Goal: Task Accomplishment & Management: Use online tool/utility

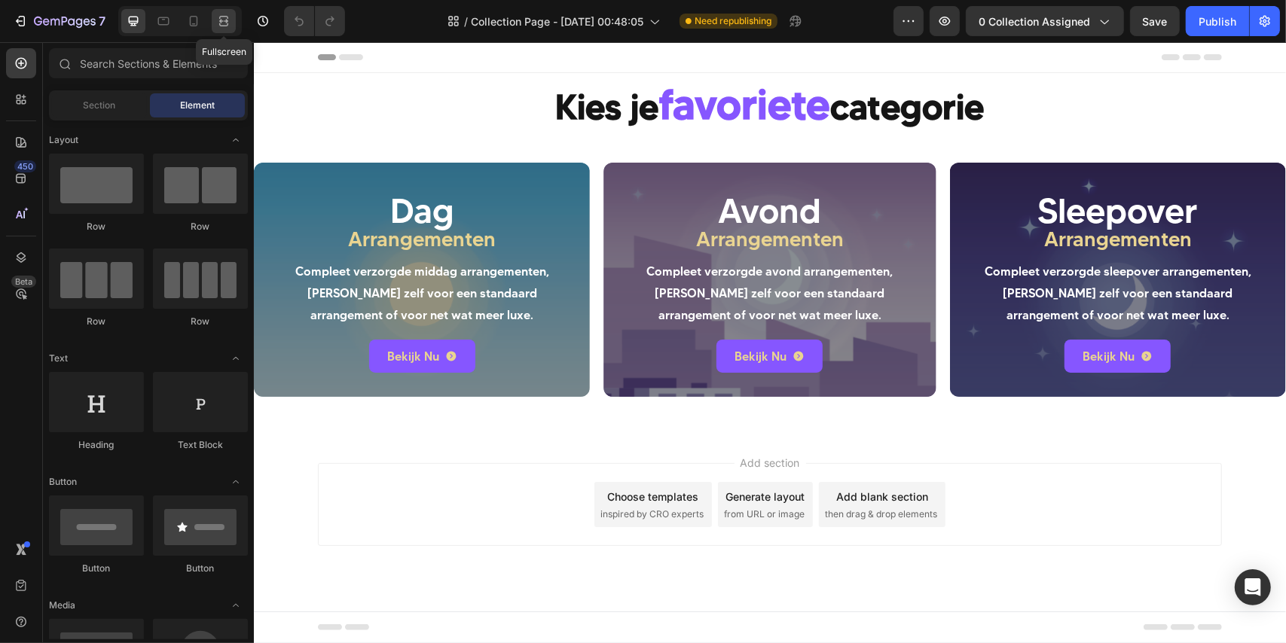
click at [219, 17] on icon at bounding box center [223, 17] width 9 height 3
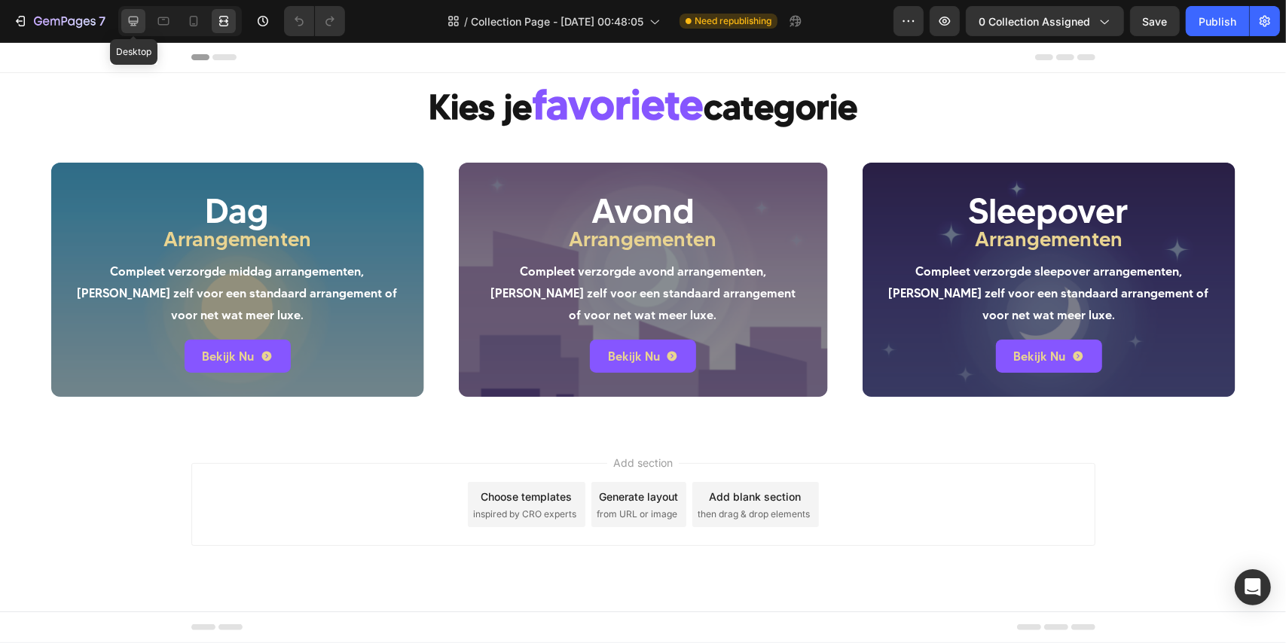
click at [136, 22] on icon at bounding box center [133, 21] width 15 height 15
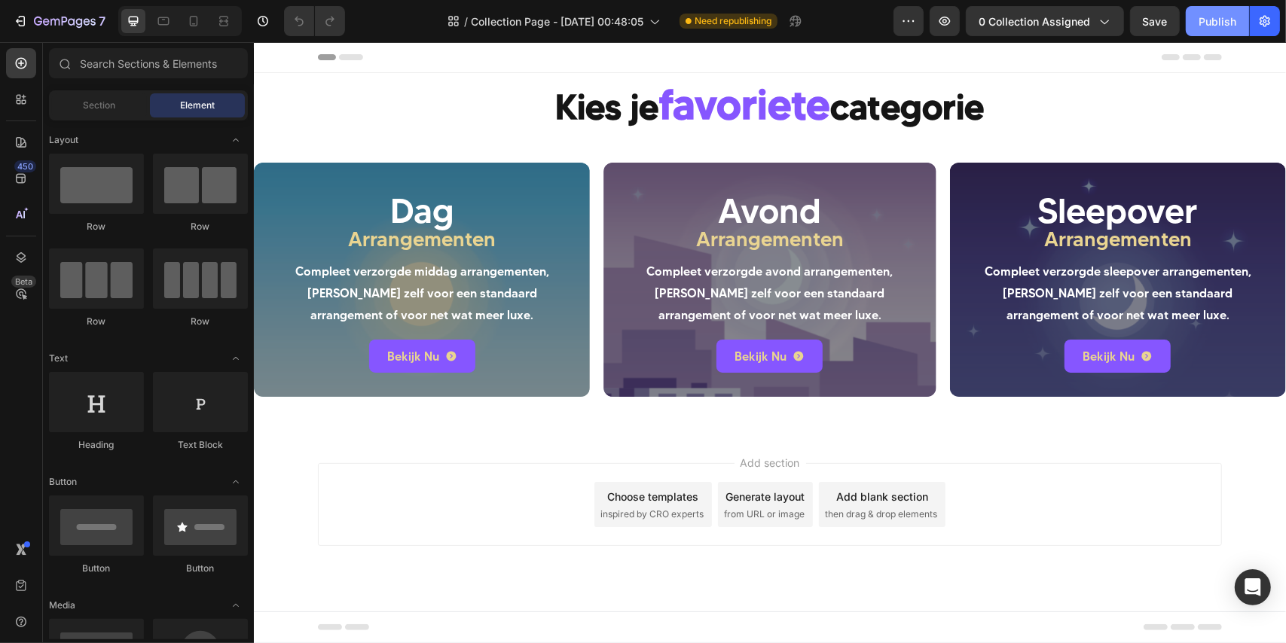
click at [1204, 20] on div "Publish" at bounding box center [1217, 22] width 38 height 16
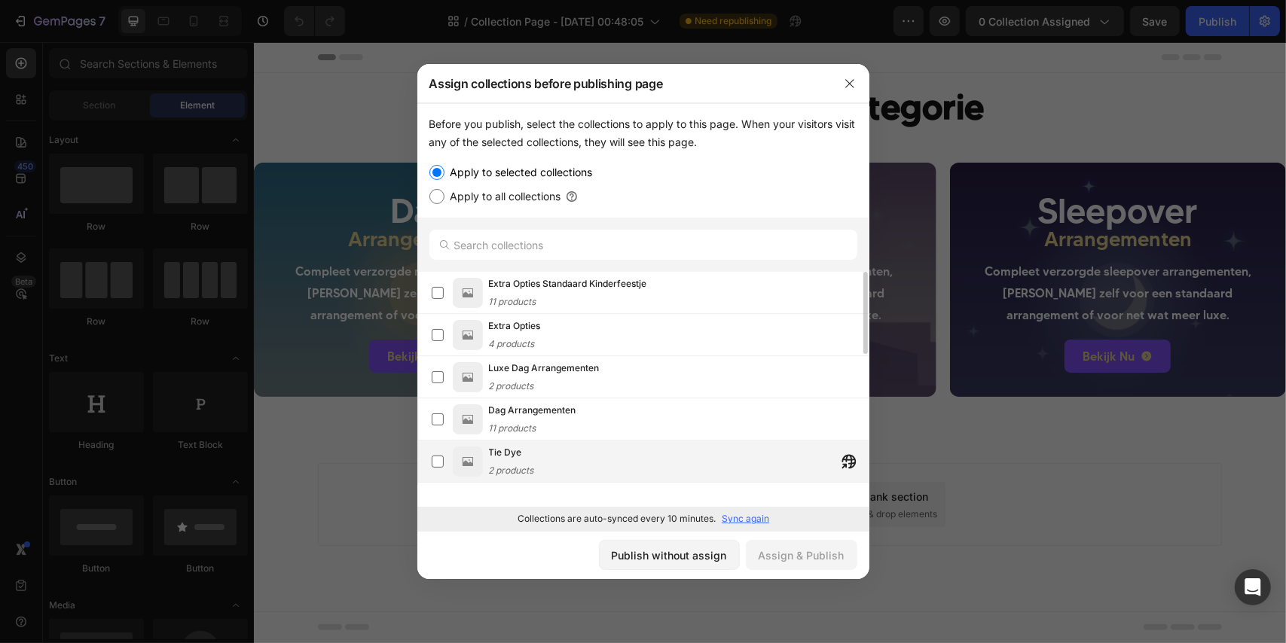
scroll to position [68, 0]
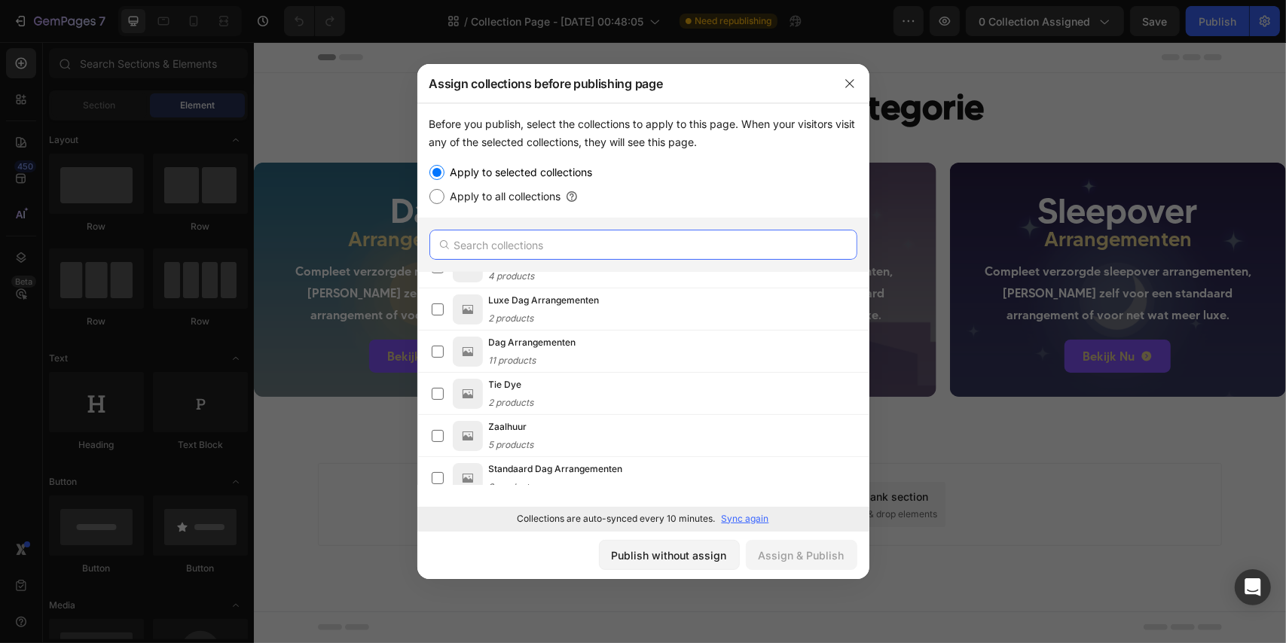
click at [534, 233] on input "text" at bounding box center [643, 245] width 428 height 30
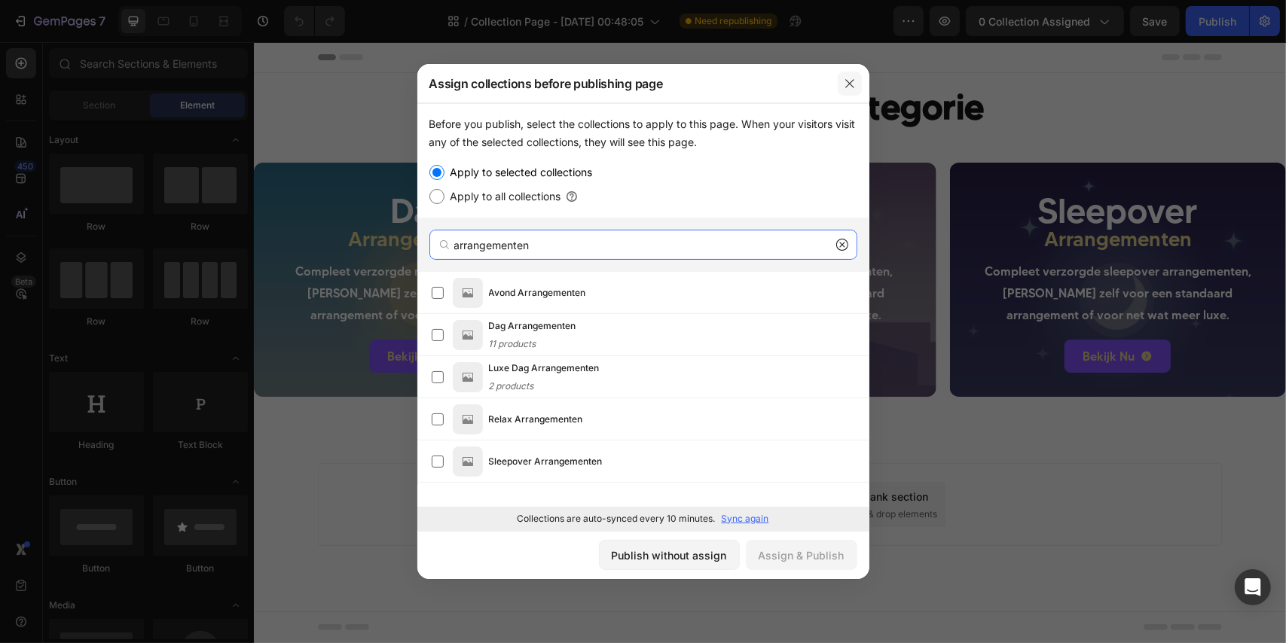
type input "arrangementen"
click at [838, 88] on button "button" at bounding box center [850, 84] width 24 height 24
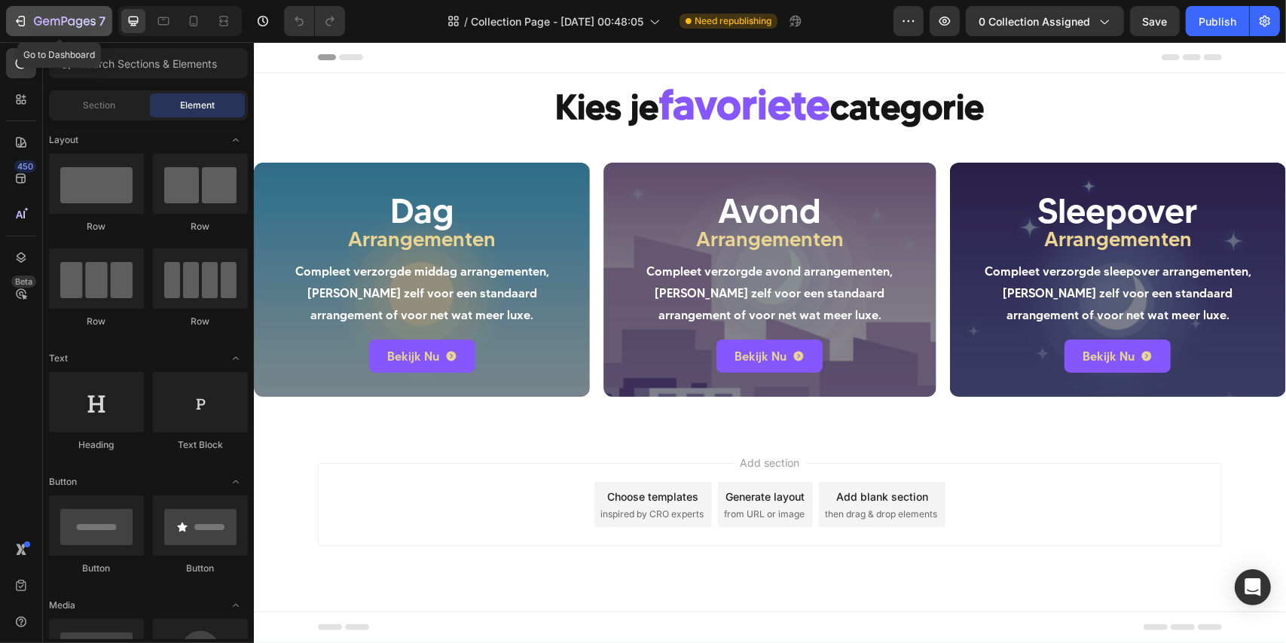
click at [15, 12] on div "7" at bounding box center [59, 21] width 93 height 18
